Goal: Task Accomplishment & Management: Use online tool/utility

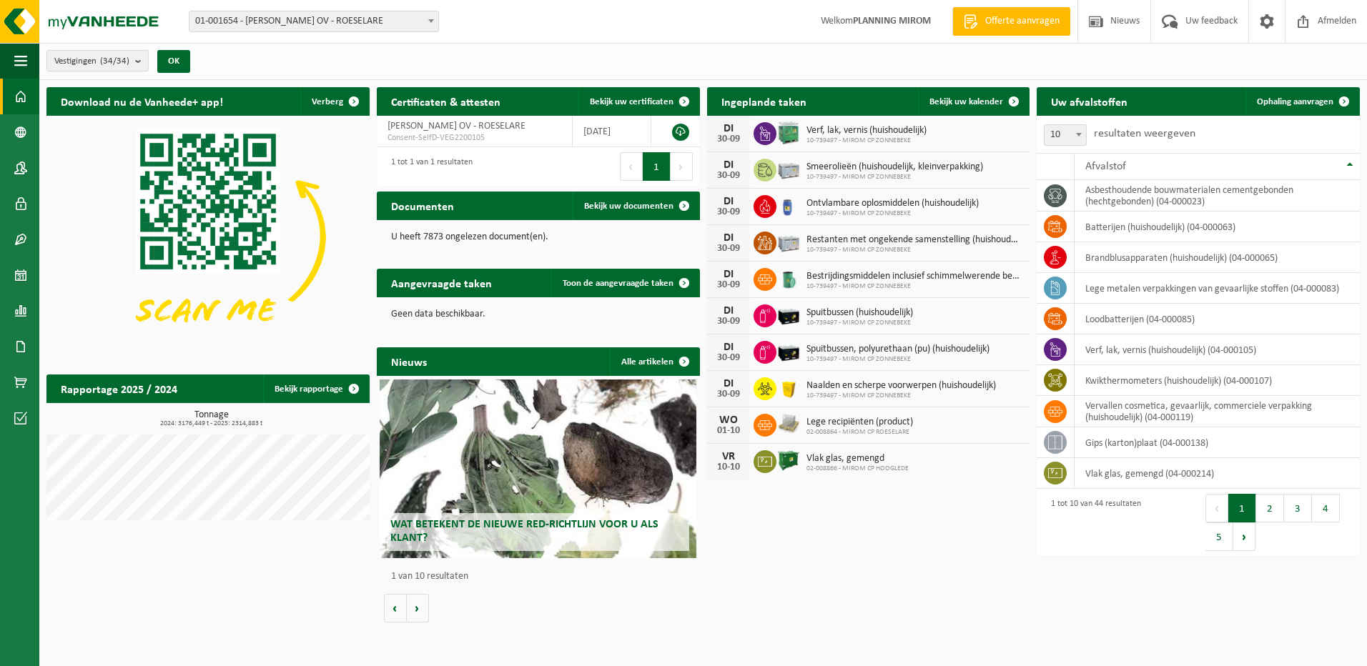
click at [1280, 117] on div "10 25 50 100 10 resultaten weergeven" at bounding box center [1198, 134] width 323 height 37
click at [1283, 103] on span "Ophaling aanvragen" at bounding box center [1295, 101] width 76 height 9
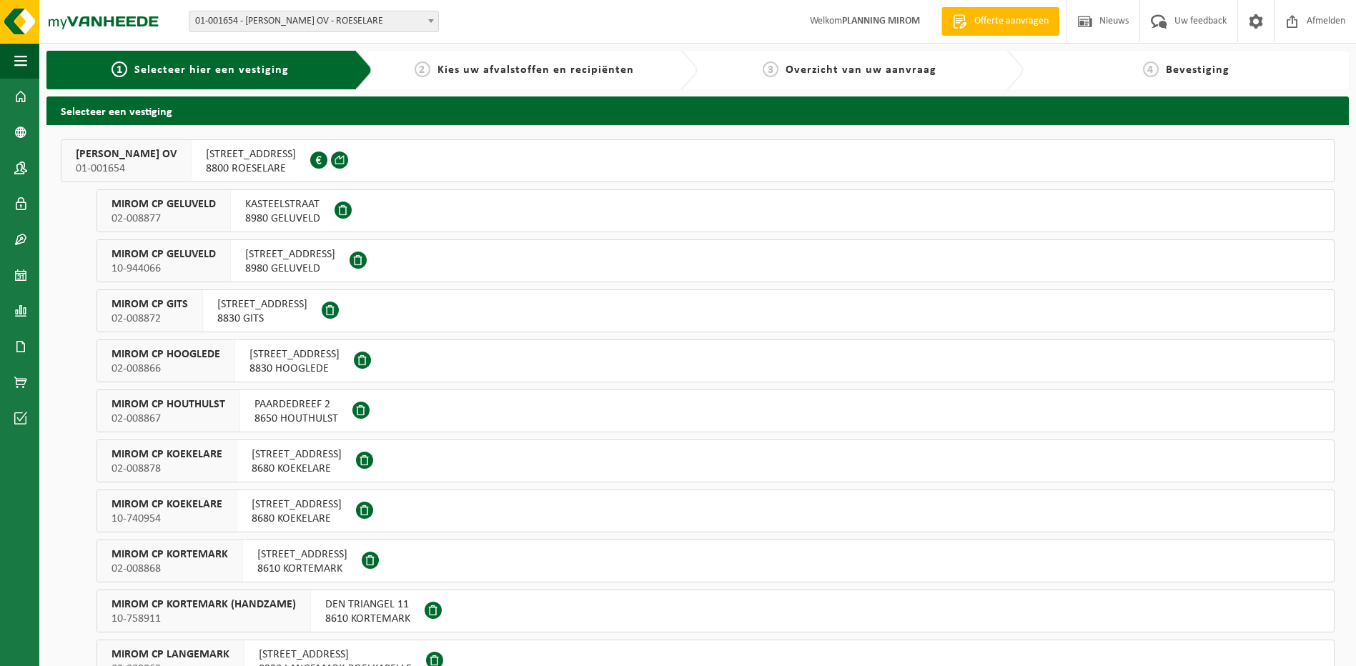
click at [242, 170] on span "8800 ROESELARE" at bounding box center [251, 169] width 90 height 14
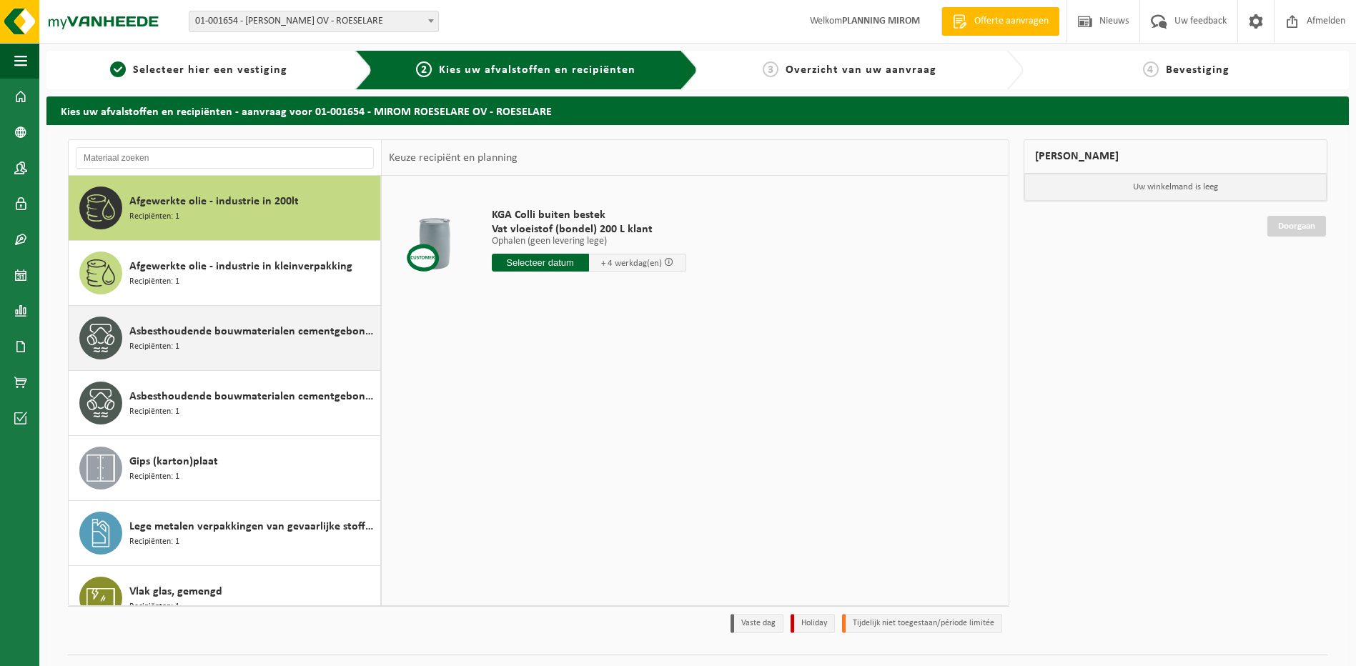
scroll to position [25, 0]
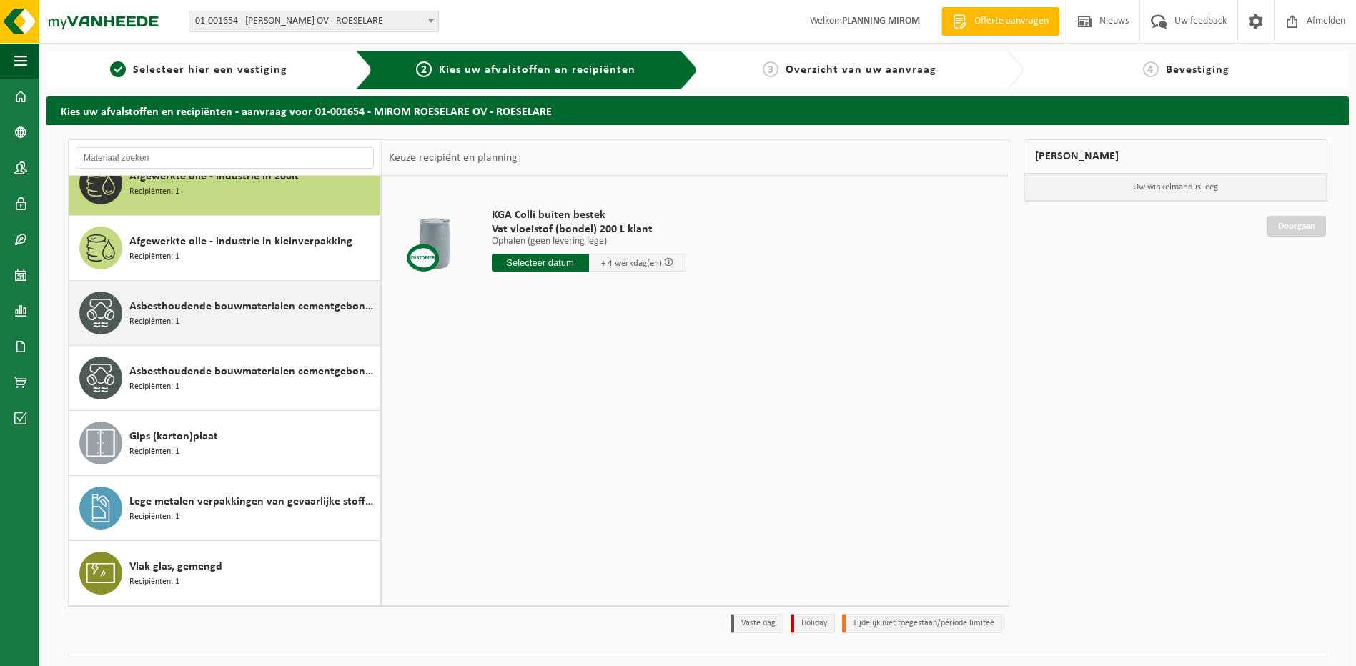
click at [235, 304] on span "Asbesthoudende bouwmaterialen cementgebonden (hechtgebonden)" at bounding box center [252, 306] width 247 height 17
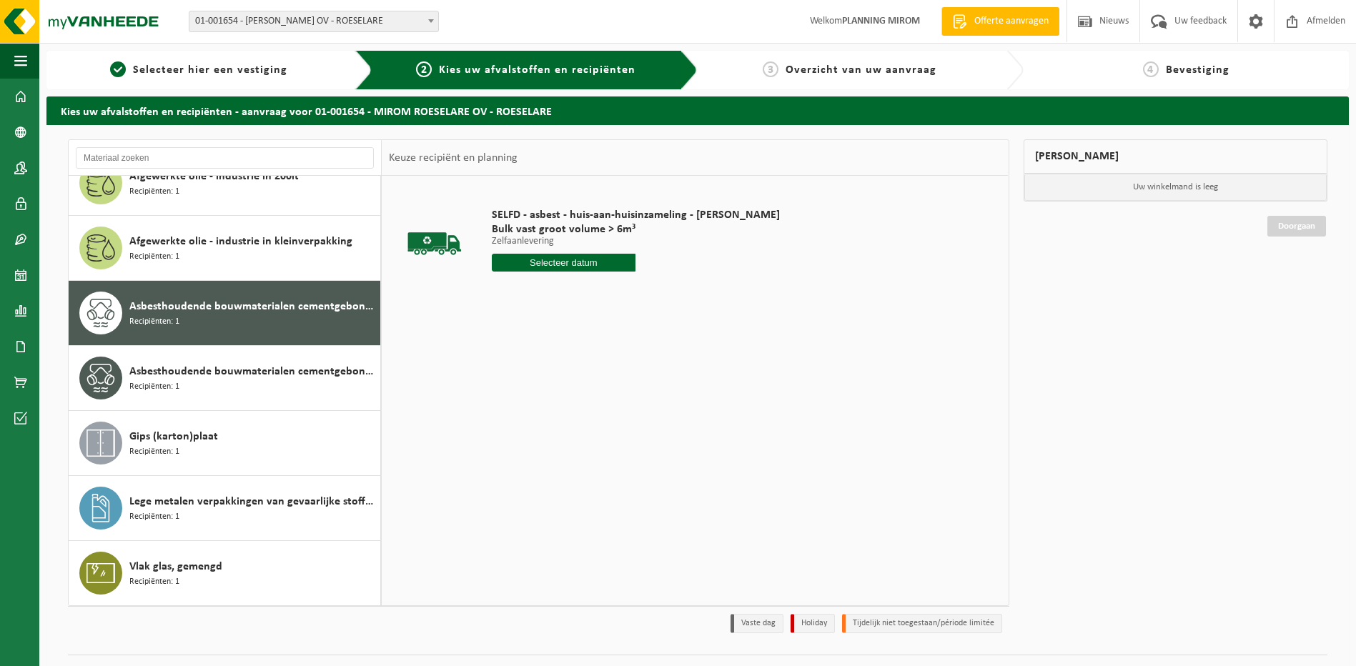
click at [524, 265] on input "text" at bounding box center [564, 263] width 144 height 18
click at [538, 444] on div "30" at bounding box center [530, 435] width 25 height 23
type input "Van 2025-09-30"
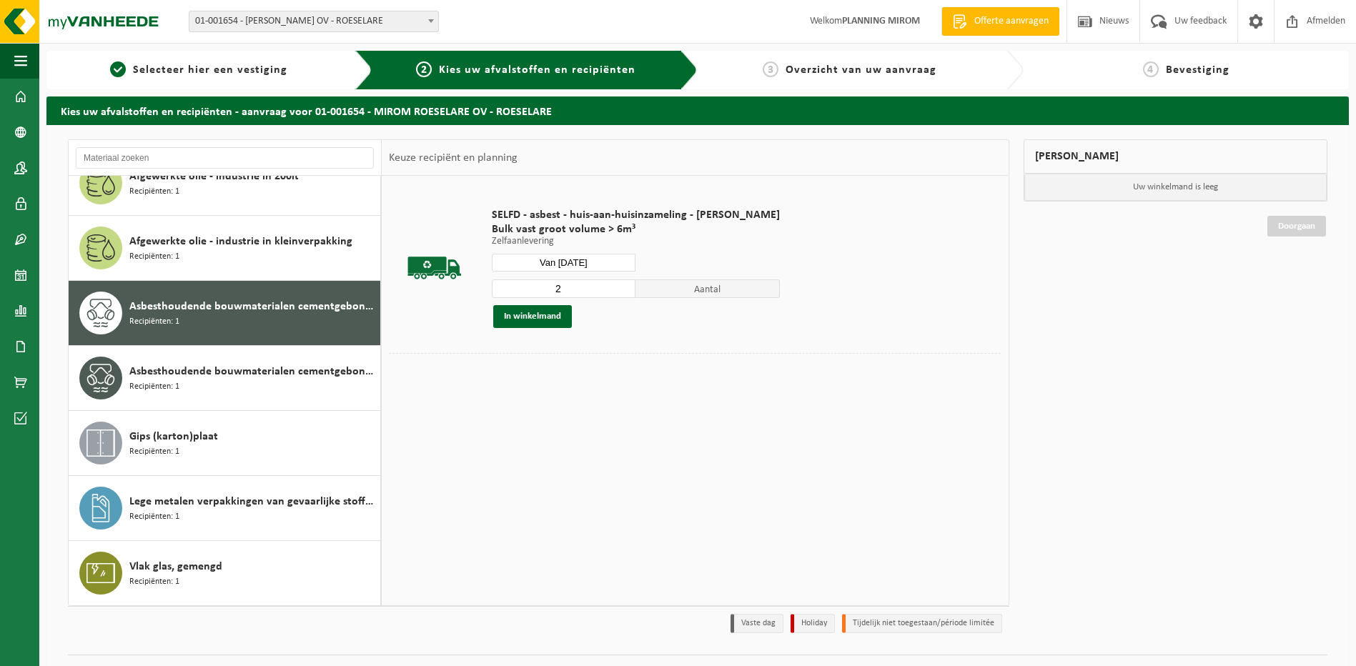
type input "2"
click at [619, 287] on input "2" at bounding box center [564, 289] width 144 height 19
click at [552, 330] on div "SELFD - asbest - huis-aan-huisinzameling - Mirom Roeselare Bulk vast groot volu…" at bounding box center [636, 268] width 302 height 149
click at [552, 325] on button "In winkelmand" at bounding box center [532, 316] width 79 height 23
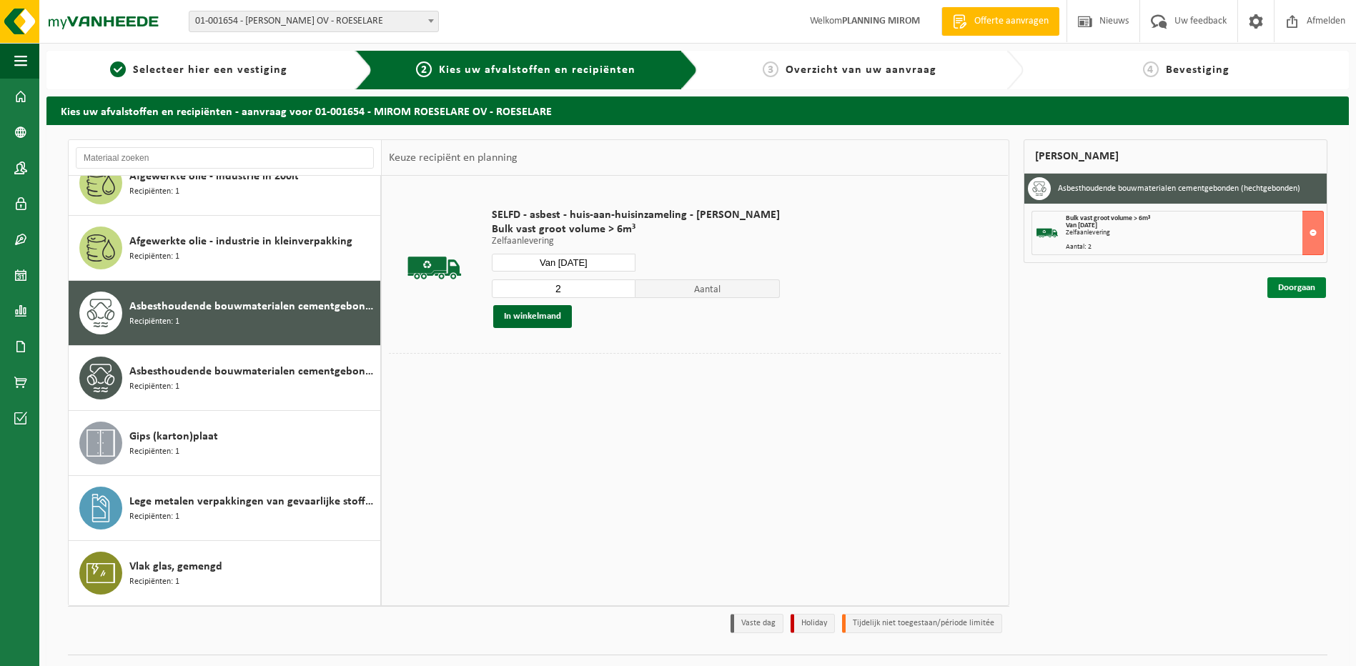
click at [1280, 287] on link "Doorgaan" at bounding box center [1296, 287] width 59 height 21
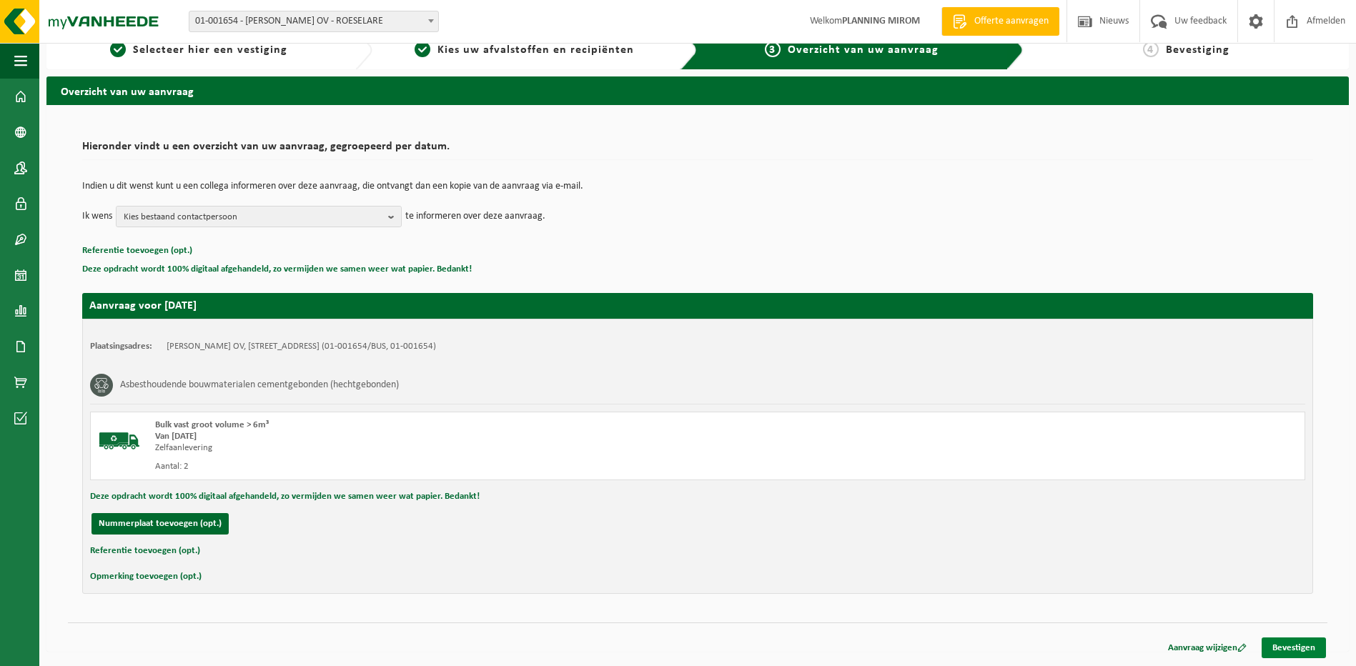
click at [1308, 646] on link "Bevestigen" at bounding box center [1294, 648] width 64 height 21
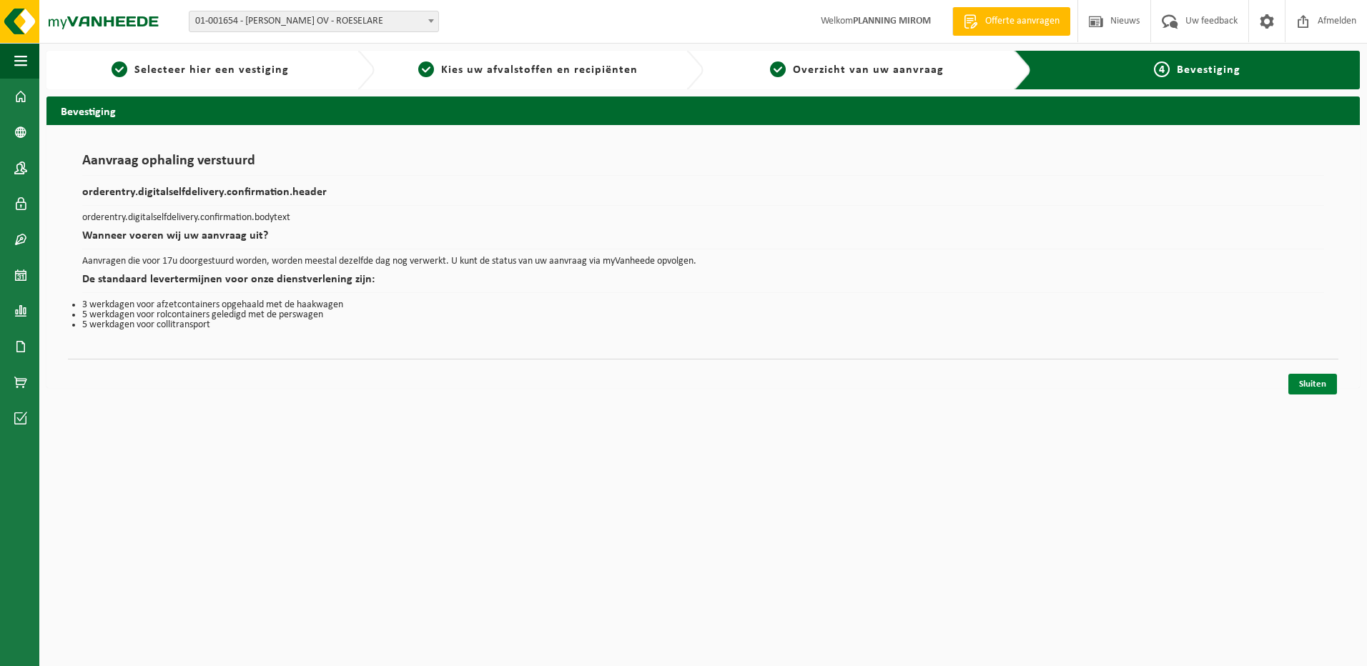
click at [1328, 387] on link "Sluiten" at bounding box center [1312, 384] width 49 height 21
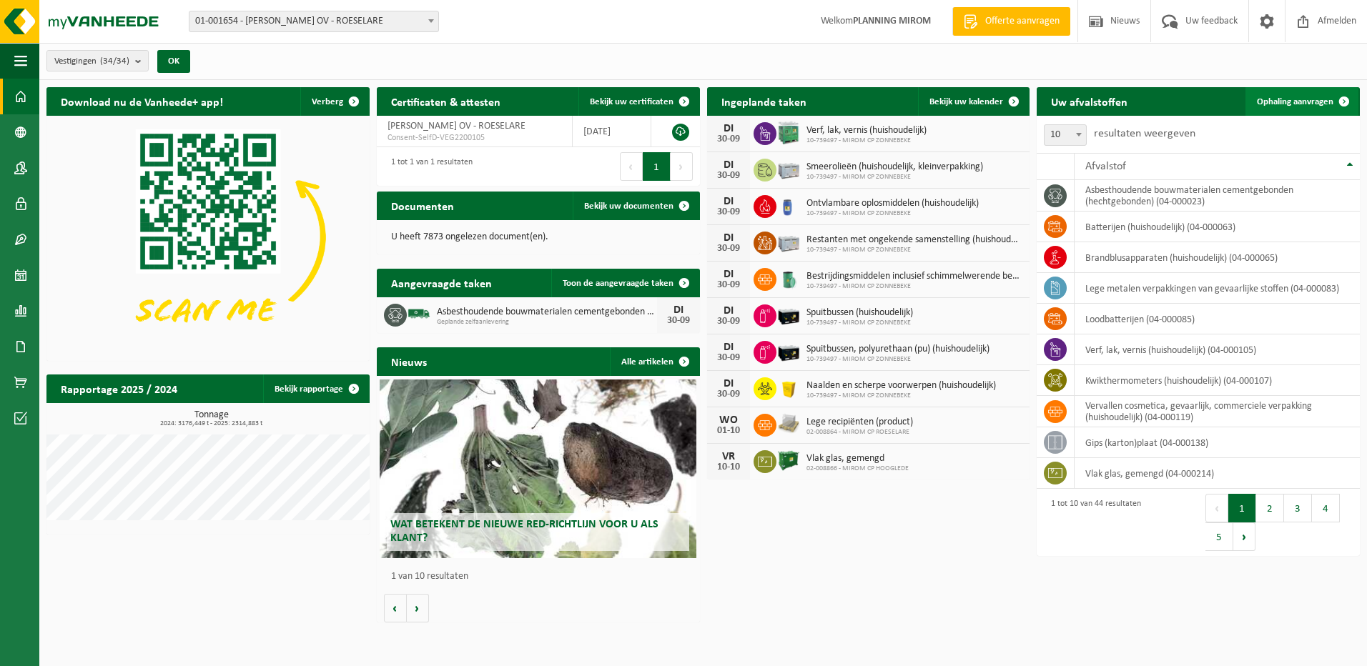
click at [1310, 95] on link "Ophaling aanvragen" at bounding box center [1301, 101] width 113 height 29
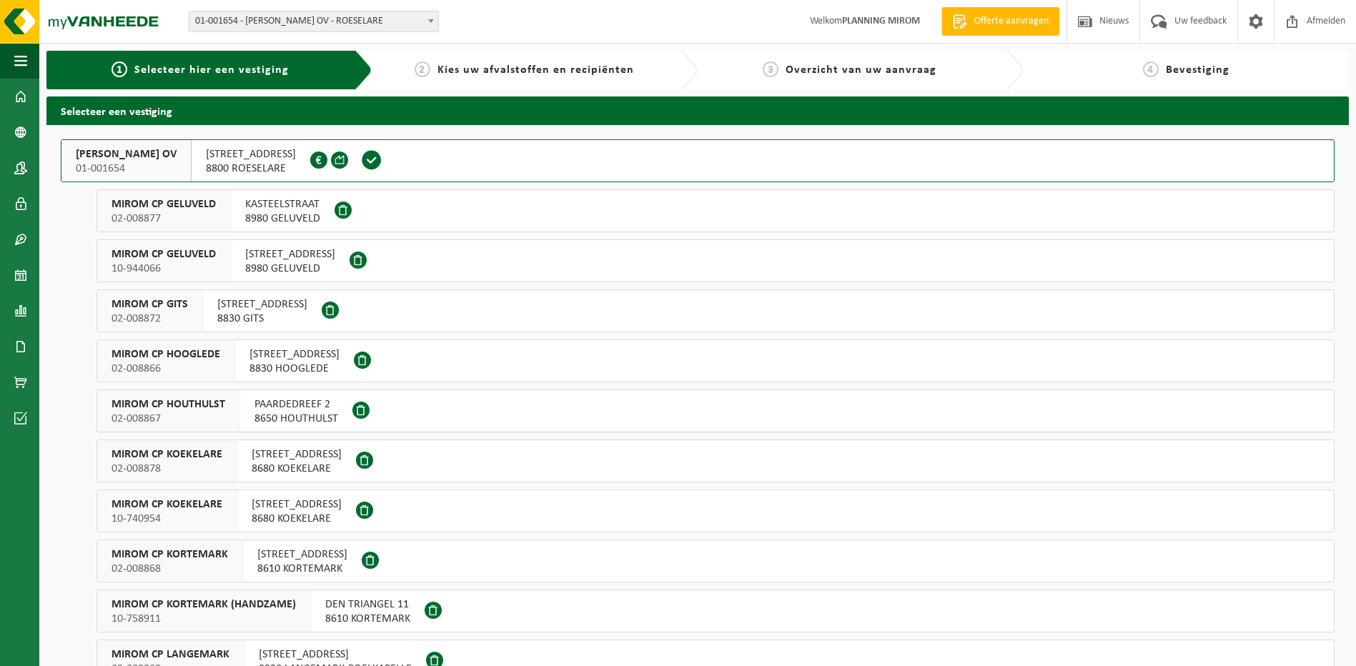
click at [330, 600] on span "DEN TRIANGEL 11" at bounding box center [367, 605] width 85 height 14
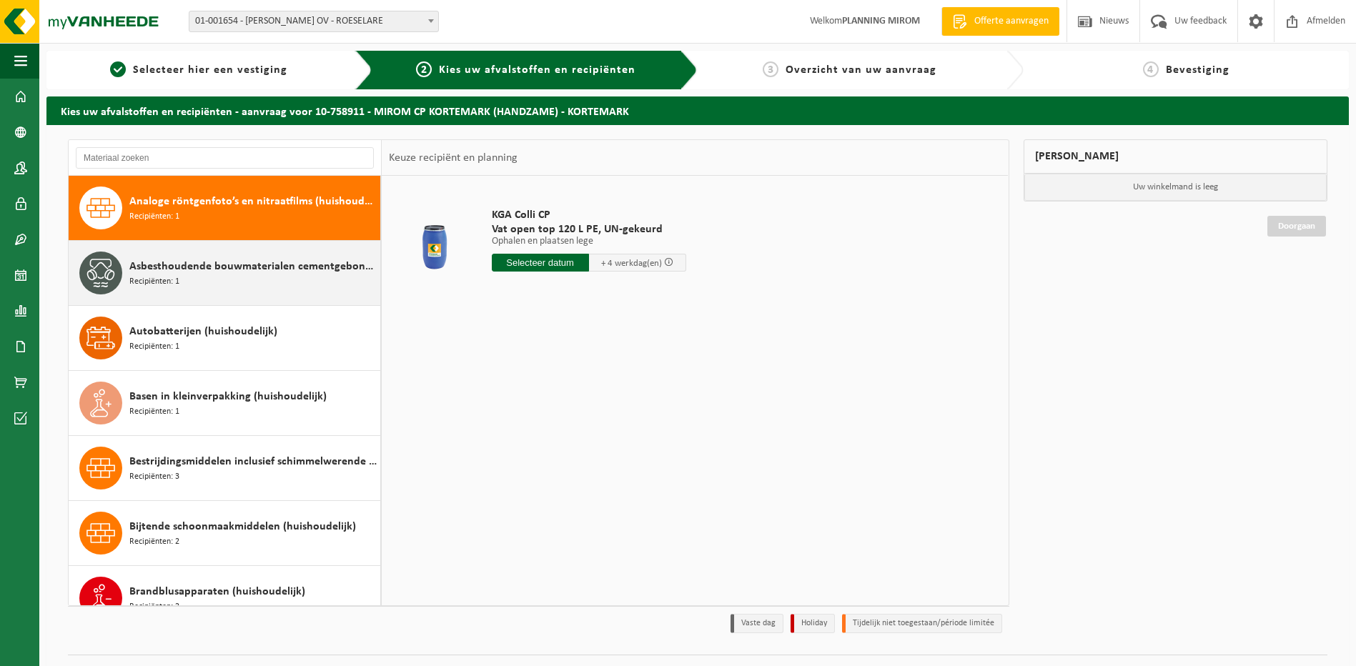
click at [229, 289] on div "Asbesthoudende bouwmaterialen cementgebonden (hechtgebonden) Recipiënten: 1" at bounding box center [252, 273] width 247 height 43
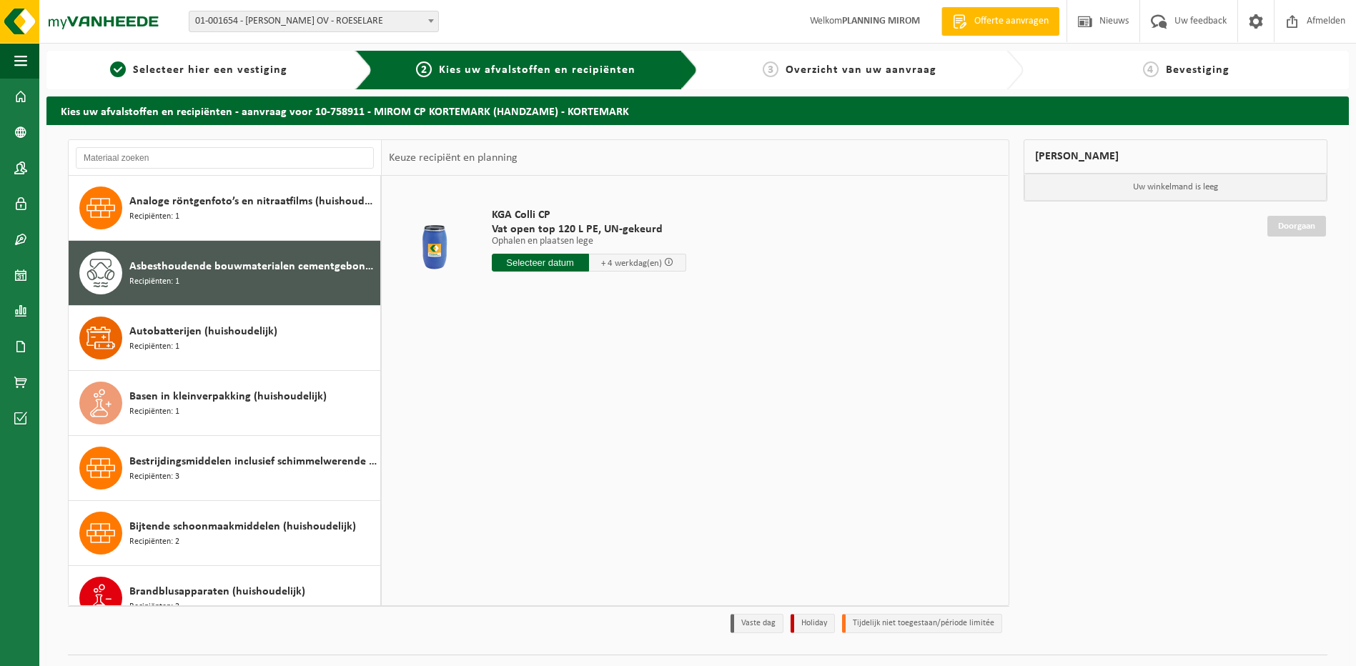
scroll to position [65, 0]
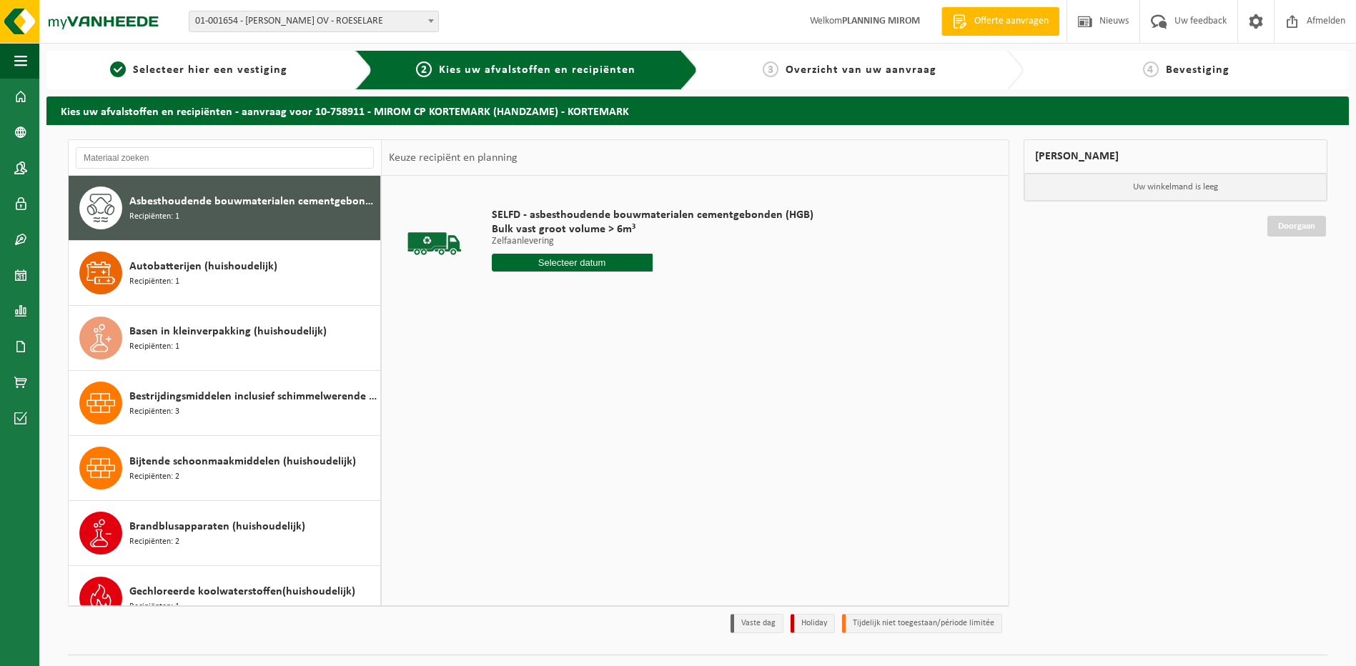
click at [541, 263] on input "text" at bounding box center [572, 263] width 161 height 18
click at [528, 437] on div "30" at bounding box center [530, 435] width 25 height 23
type input "Van 2025-09-30"
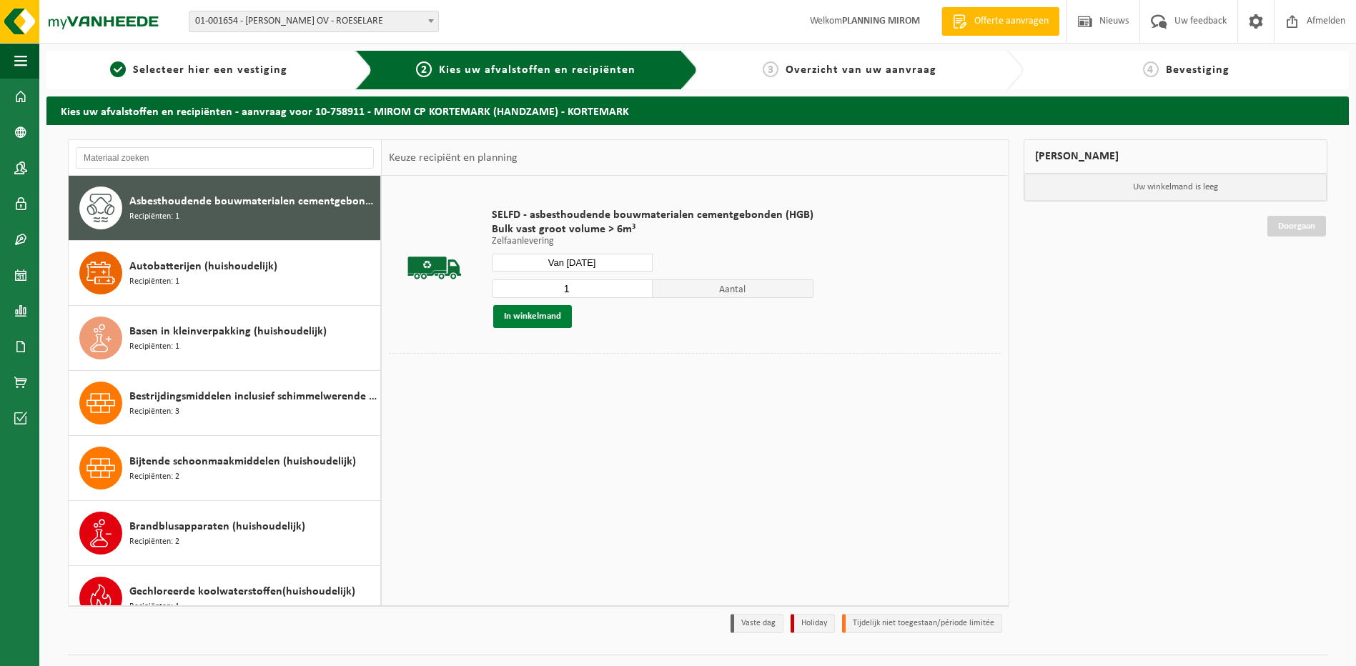
click at [551, 322] on button "In winkelmand" at bounding box center [532, 316] width 79 height 23
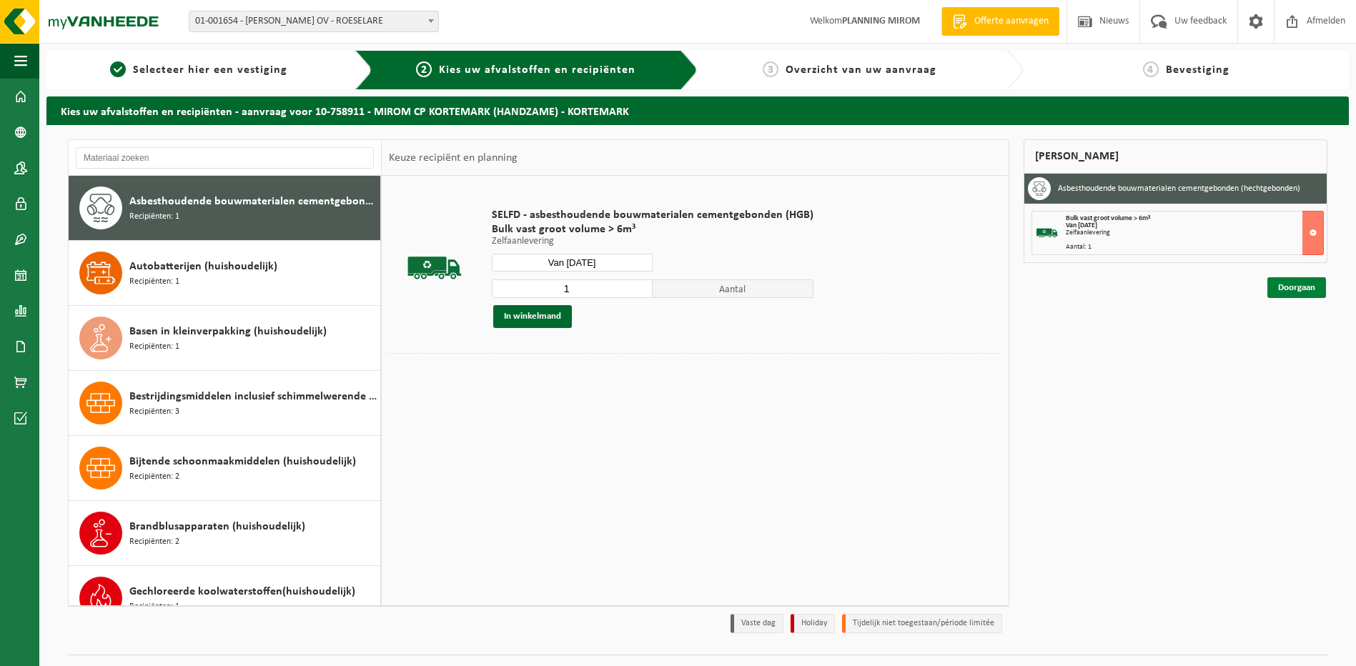
click at [1292, 281] on link "Doorgaan" at bounding box center [1296, 287] width 59 height 21
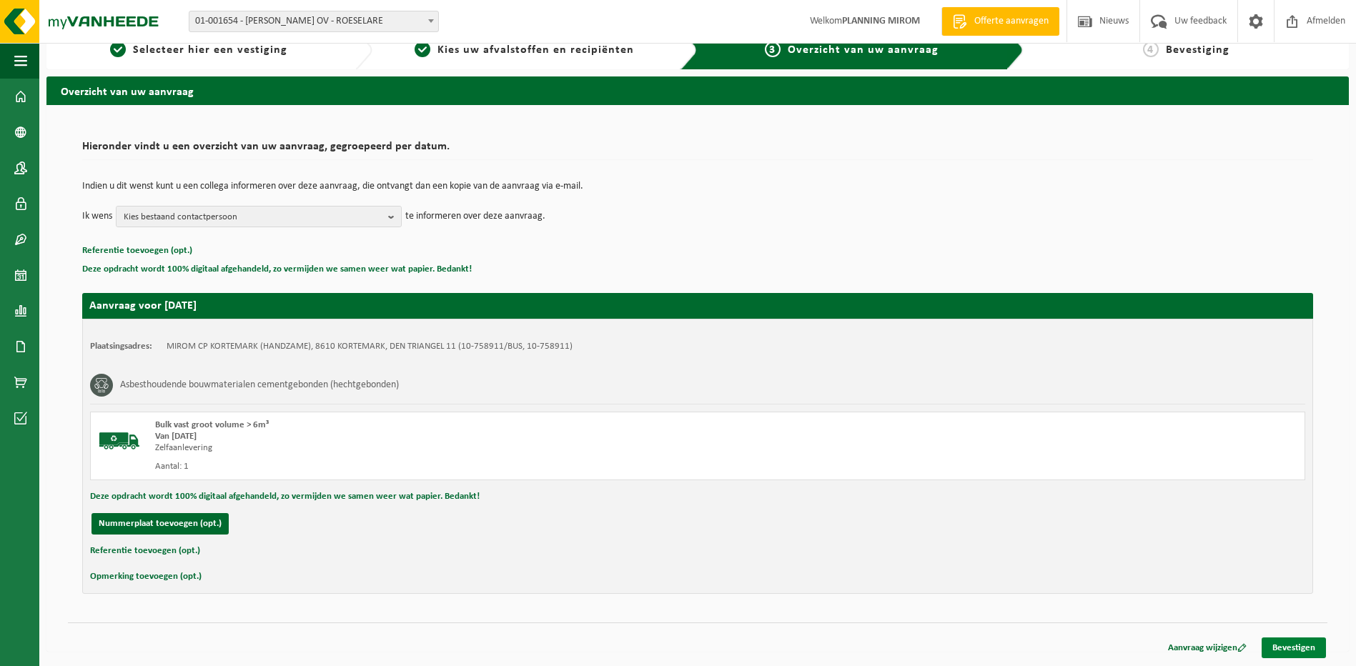
click at [1298, 650] on link "Bevestigen" at bounding box center [1294, 648] width 64 height 21
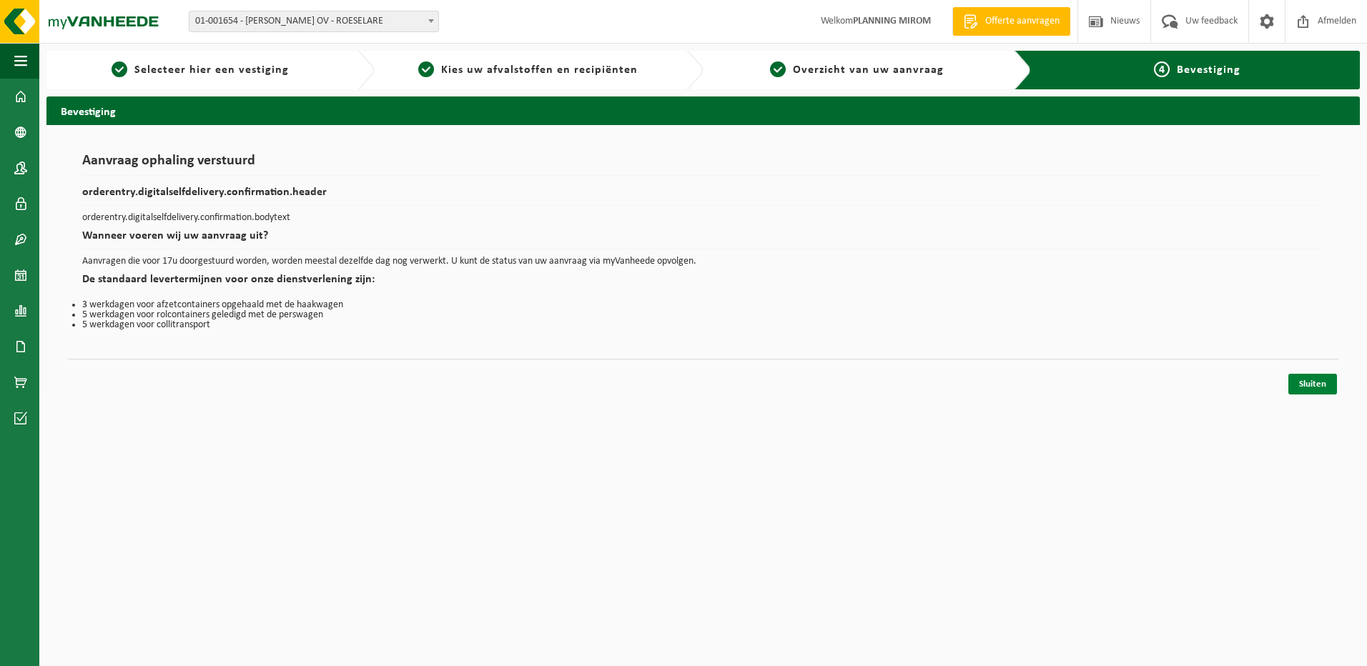
click at [1323, 382] on link "Sluiten" at bounding box center [1312, 384] width 49 height 21
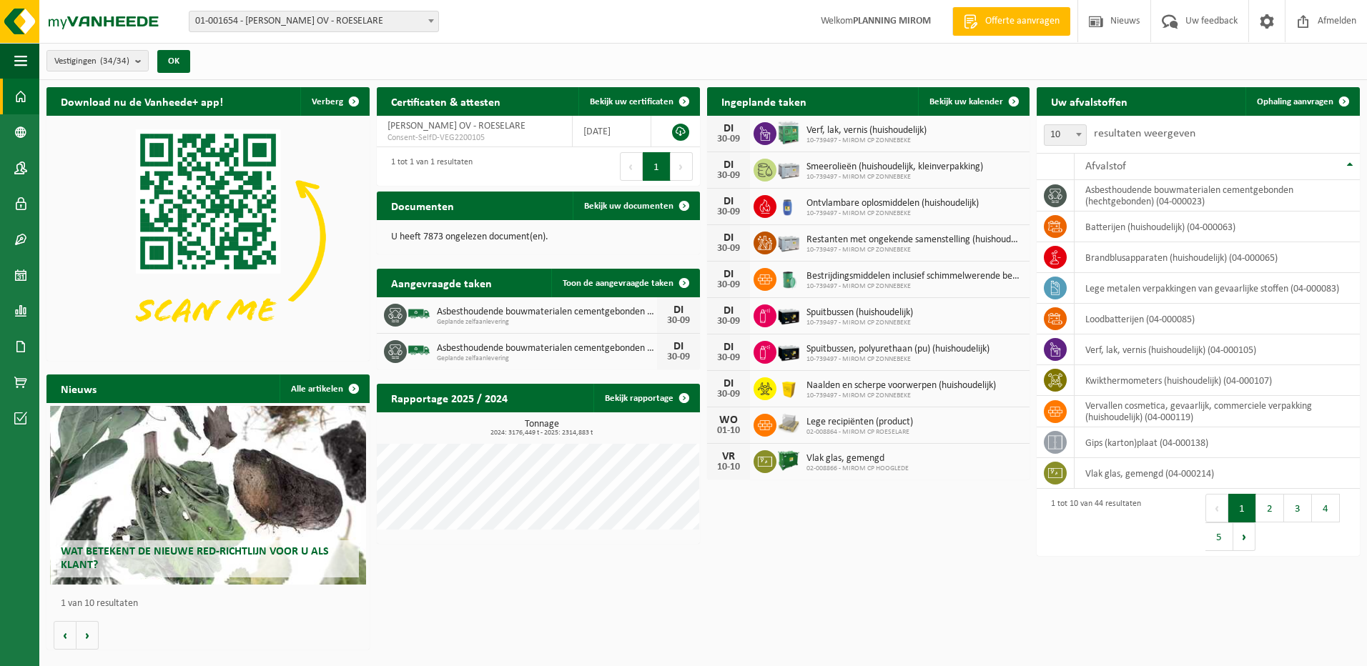
click at [1275, 113] on link "Ophaling aanvragen" at bounding box center [1301, 101] width 113 height 29
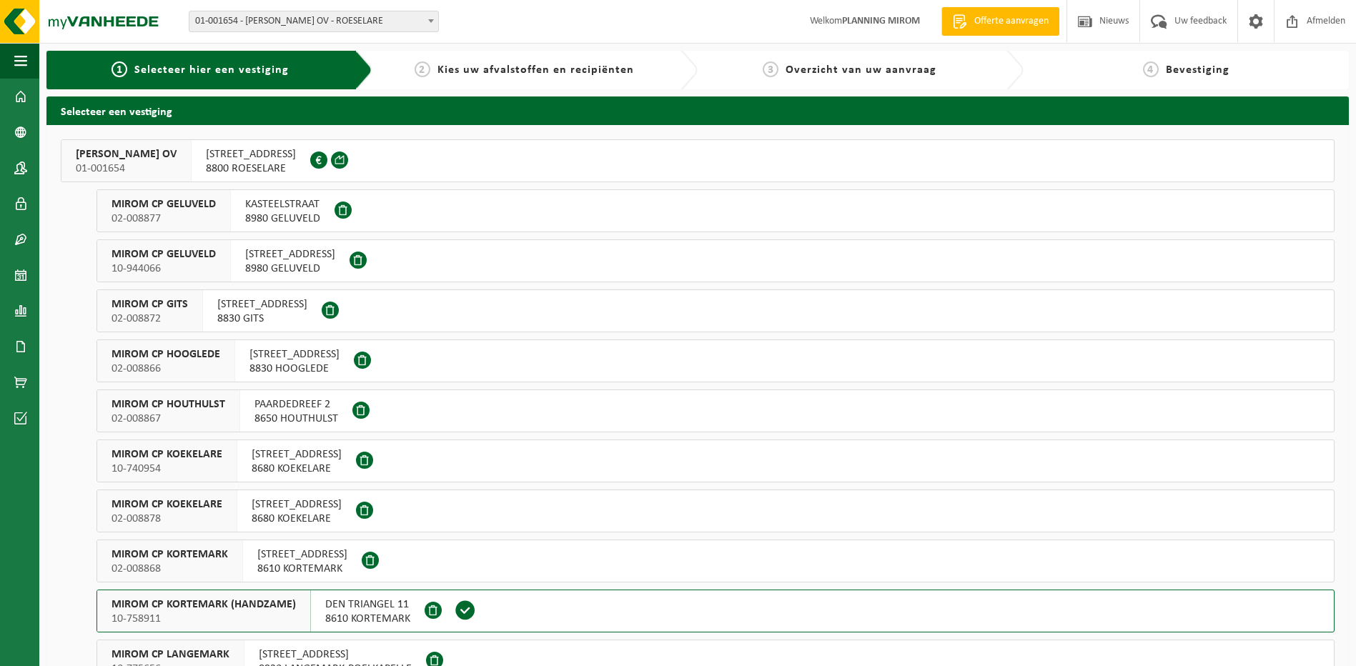
click at [295, 454] on span "NIJVERHEIDSSTRAAT 6" at bounding box center [297, 455] width 90 height 14
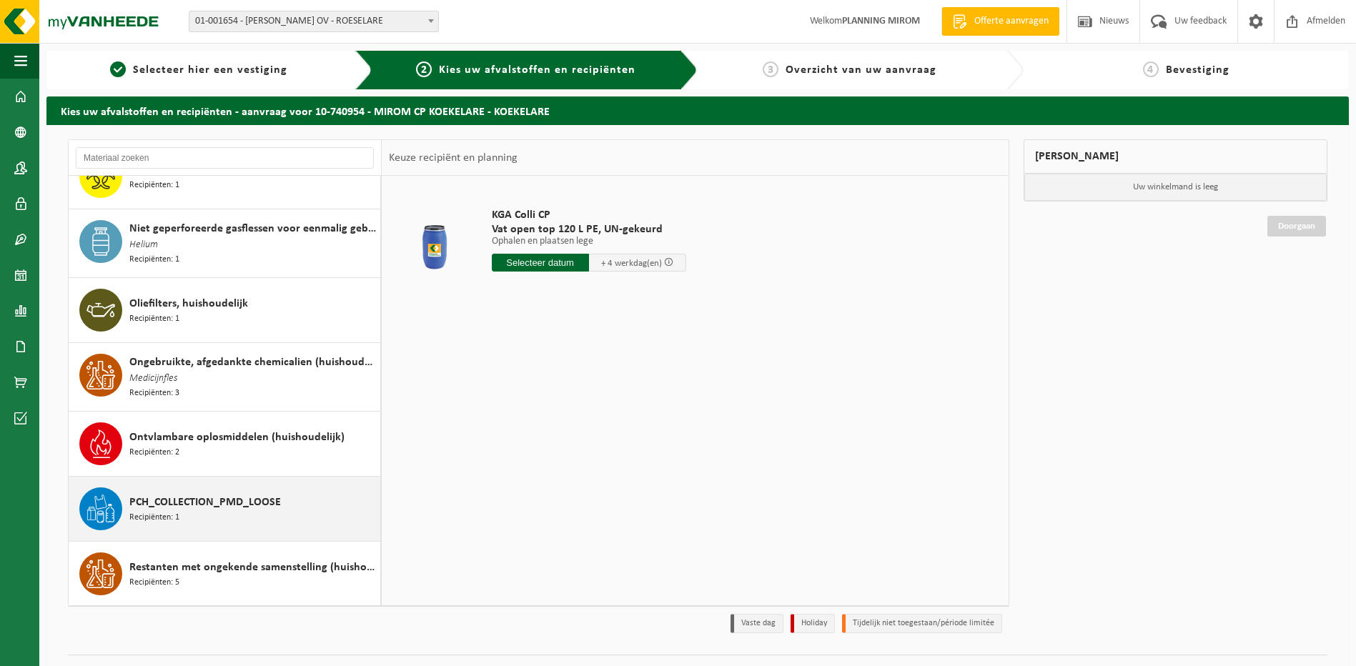
click at [220, 503] on span "PCH_COLLECTION_PMD_LOOSE" at bounding box center [205, 502] width 152 height 17
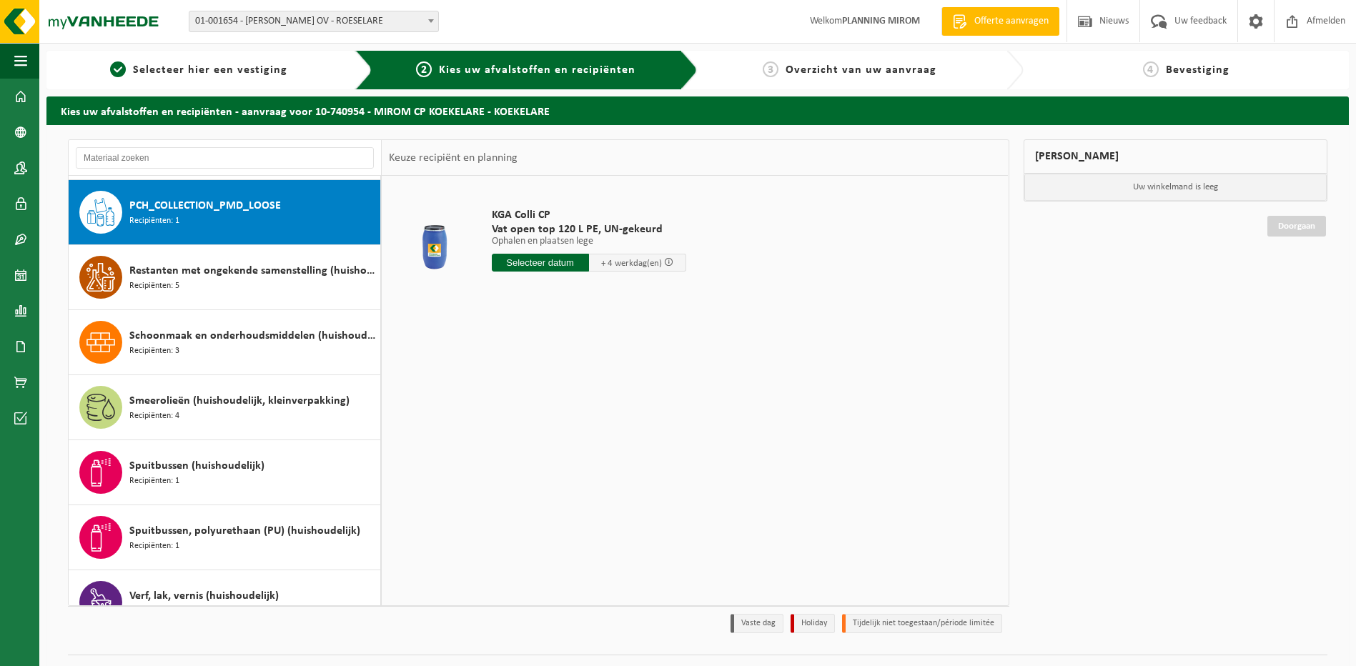
scroll to position [1369, 0]
click at [549, 262] on input "text" at bounding box center [533, 263] width 82 height 18
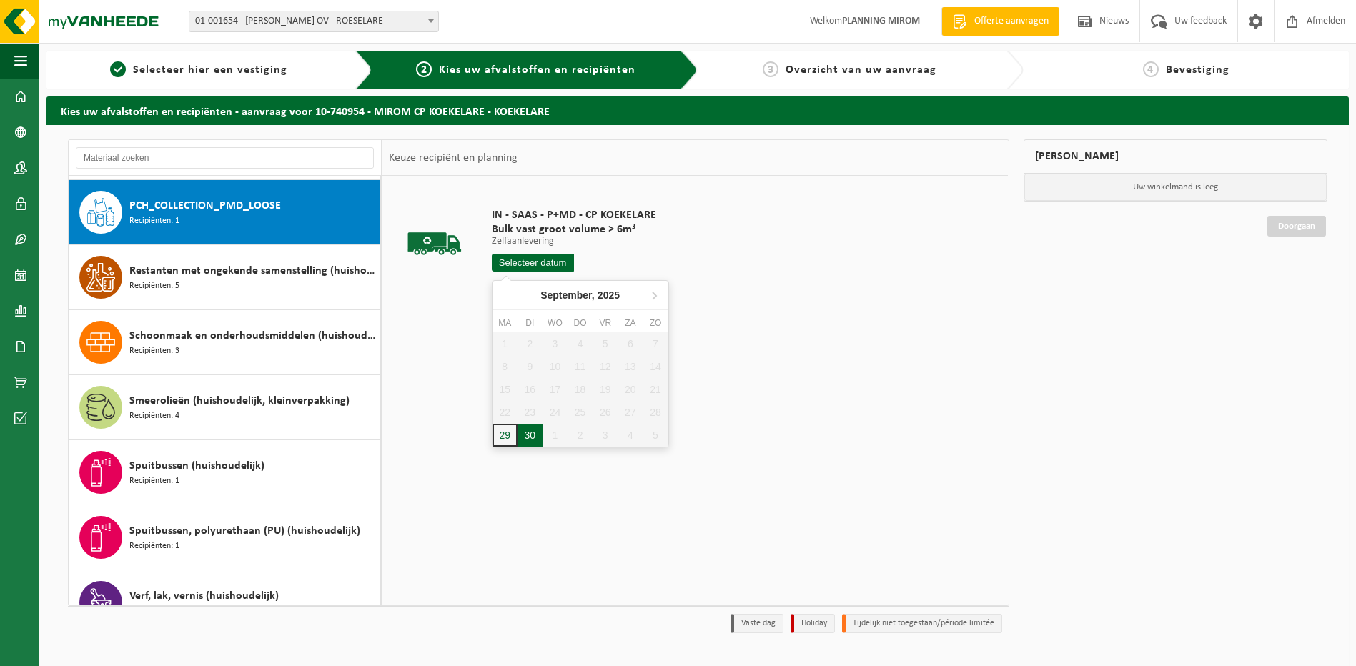
click at [532, 435] on div "30" at bounding box center [530, 435] width 25 height 23
type input "Van [DATE]"
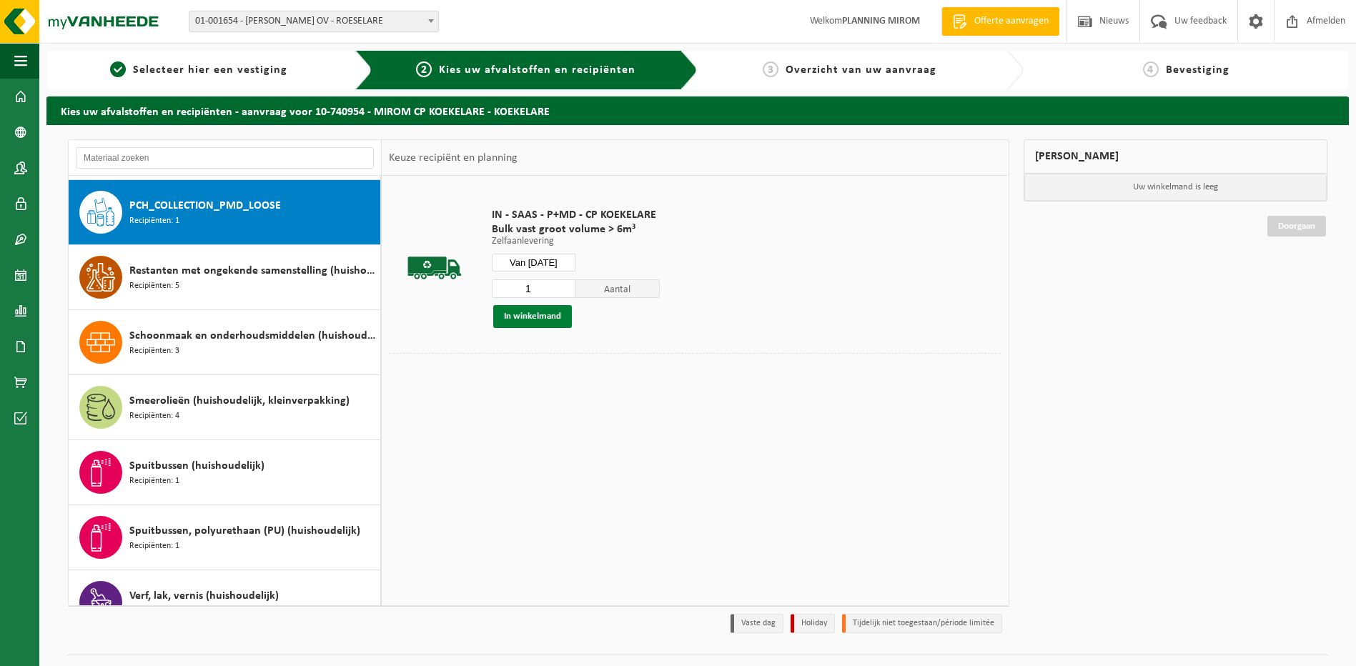
click at [534, 310] on button "In winkelmand" at bounding box center [532, 316] width 79 height 23
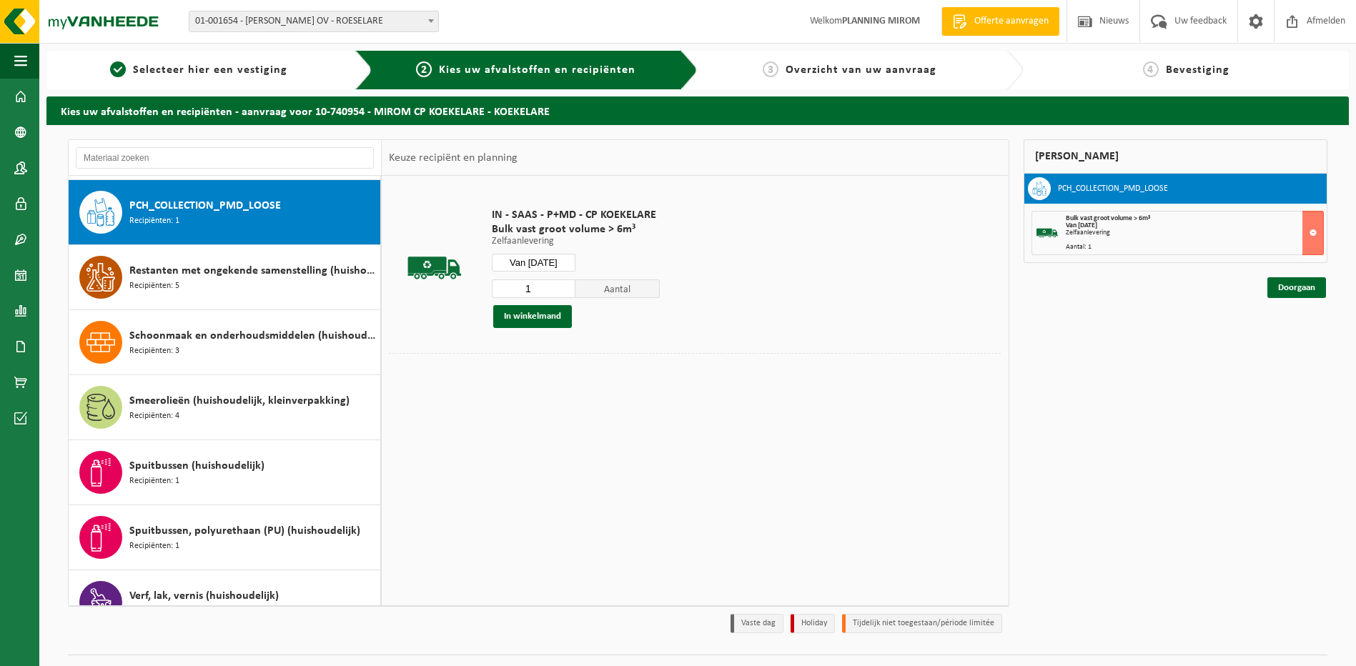
click at [1299, 272] on div "Doorgaan" at bounding box center [1176, 270] width 305 height 14
click at [1299, 279] on link "Doorgaan" at bounding box center [1296, 287] width 59 height 21
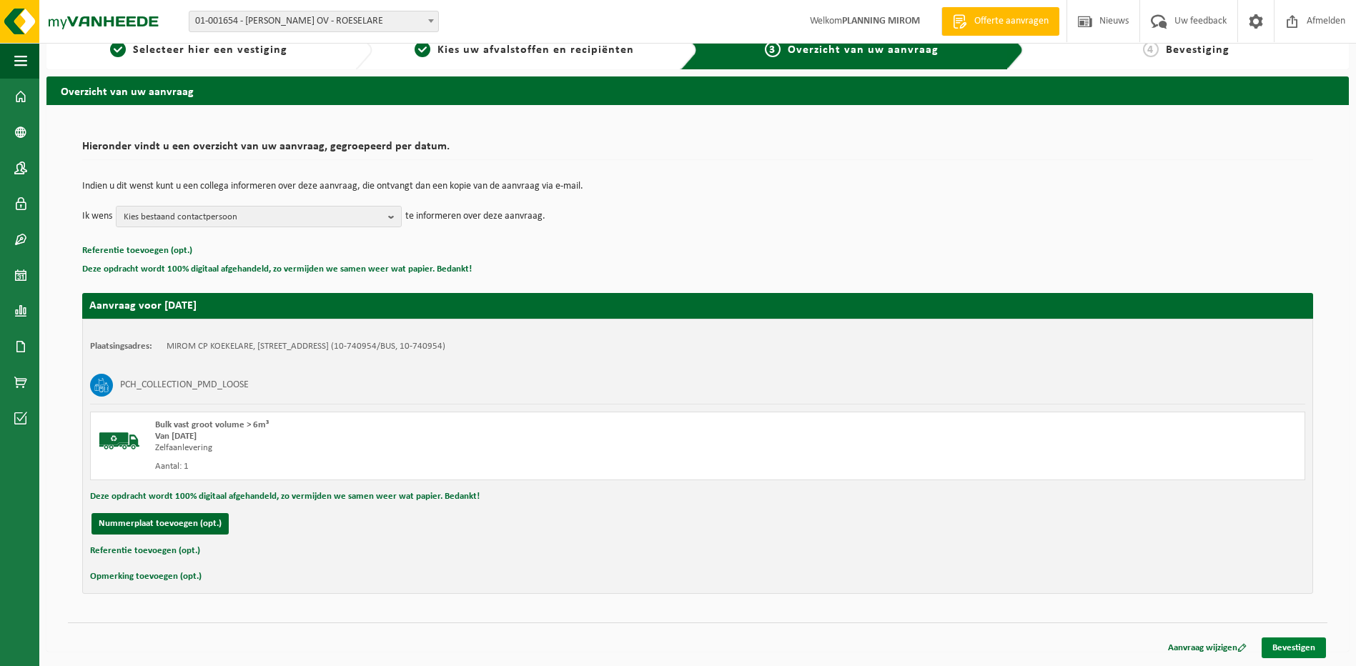
click at [1295, 642] on link "Bevestigen" at bounding box center [1294, 648] width 64 height 21
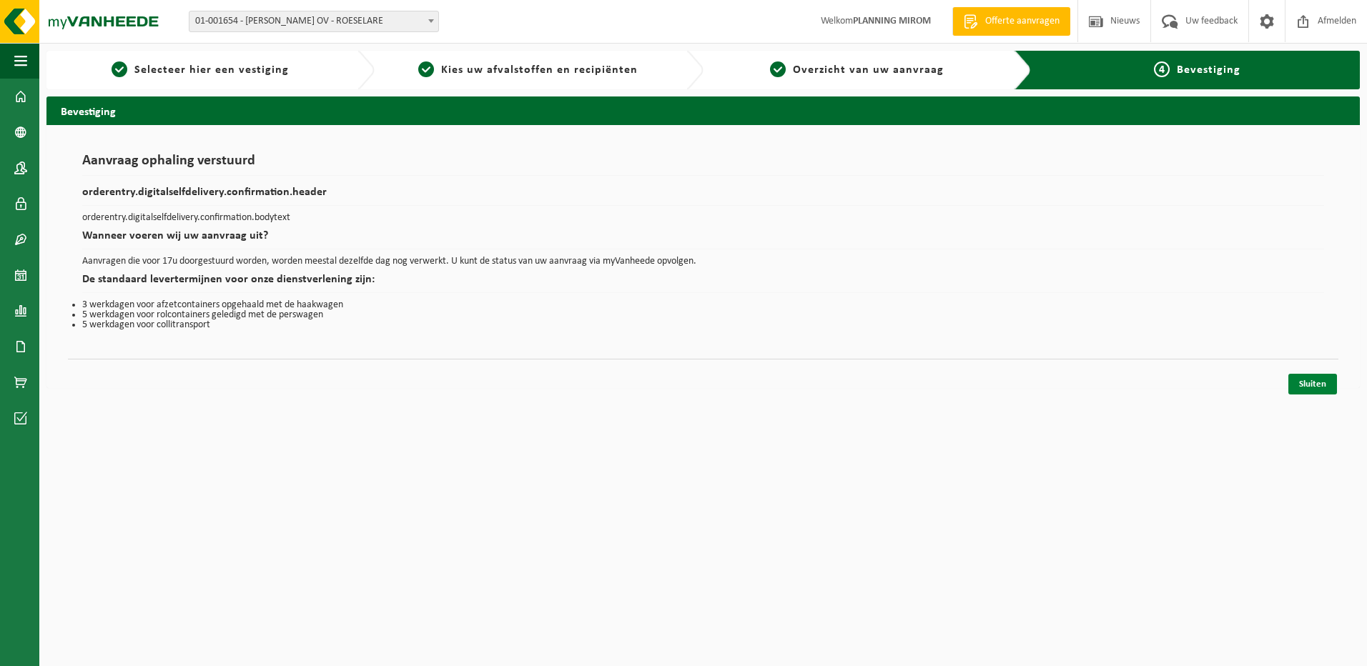
click at [1308, 380] on link "Sluiten" at bounding box center [1312, 384] width 49 height 21
